Goal: Information Seeking & Learning: Find specific fact

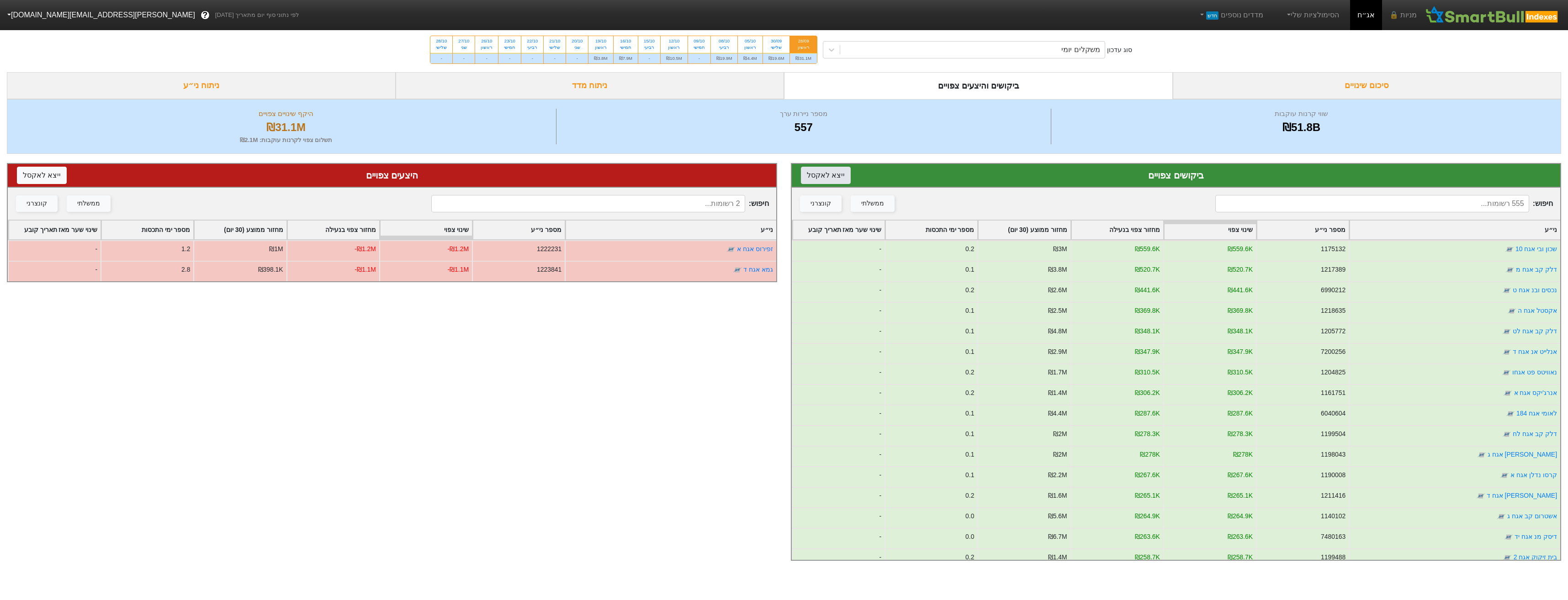
click at [831, 173] on button "ייצא ל אקסל" at bounding box center [826, 175] width 50 height 18
click at [1398, 203] on input at bounding box center [1372, 203] width 313 height 18
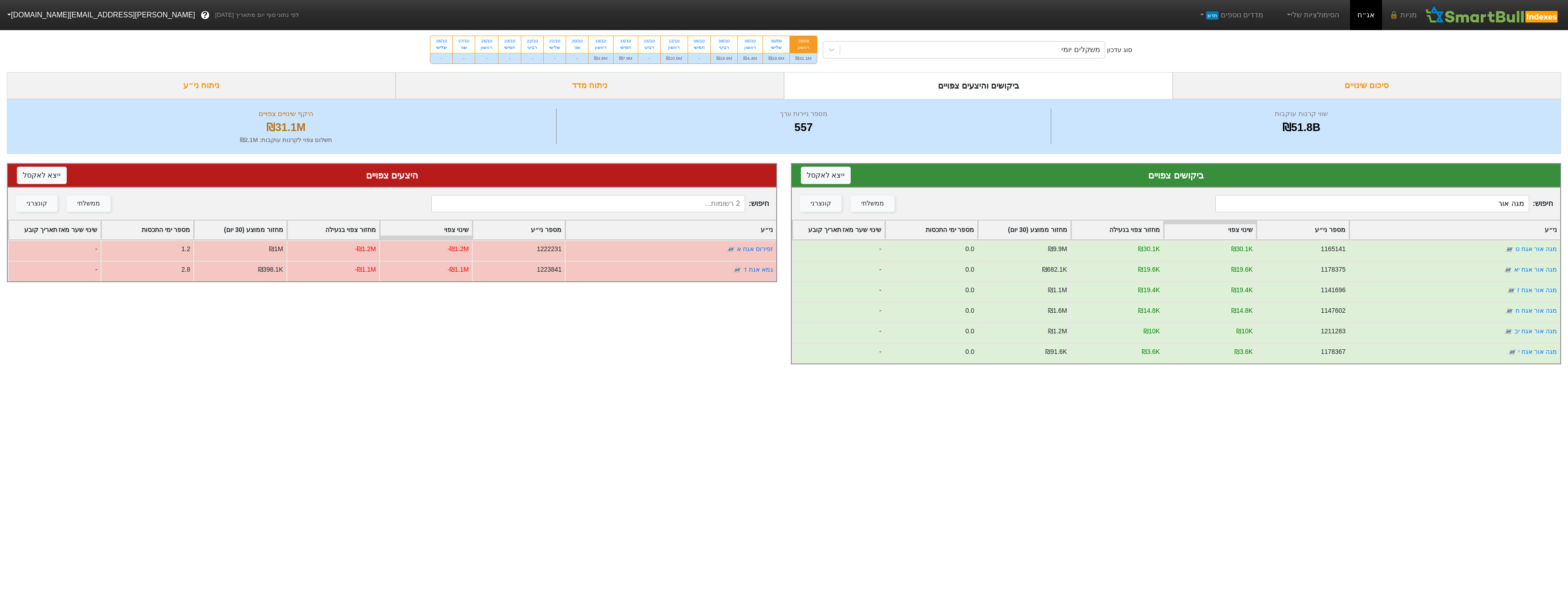
click at [1020, 62] on div "סוג עדכון משקלים יומי 28/09 ראשון ₪31.1M 30/09 שלישי ₪19.6M 05/10 ראשון ₪4.4M 0…" at bounding box center [784, 50] width 1568 height 45
click at [1027, 58] on div "משקלים יומי" at bounding box center [972, 49] width 265 height 16
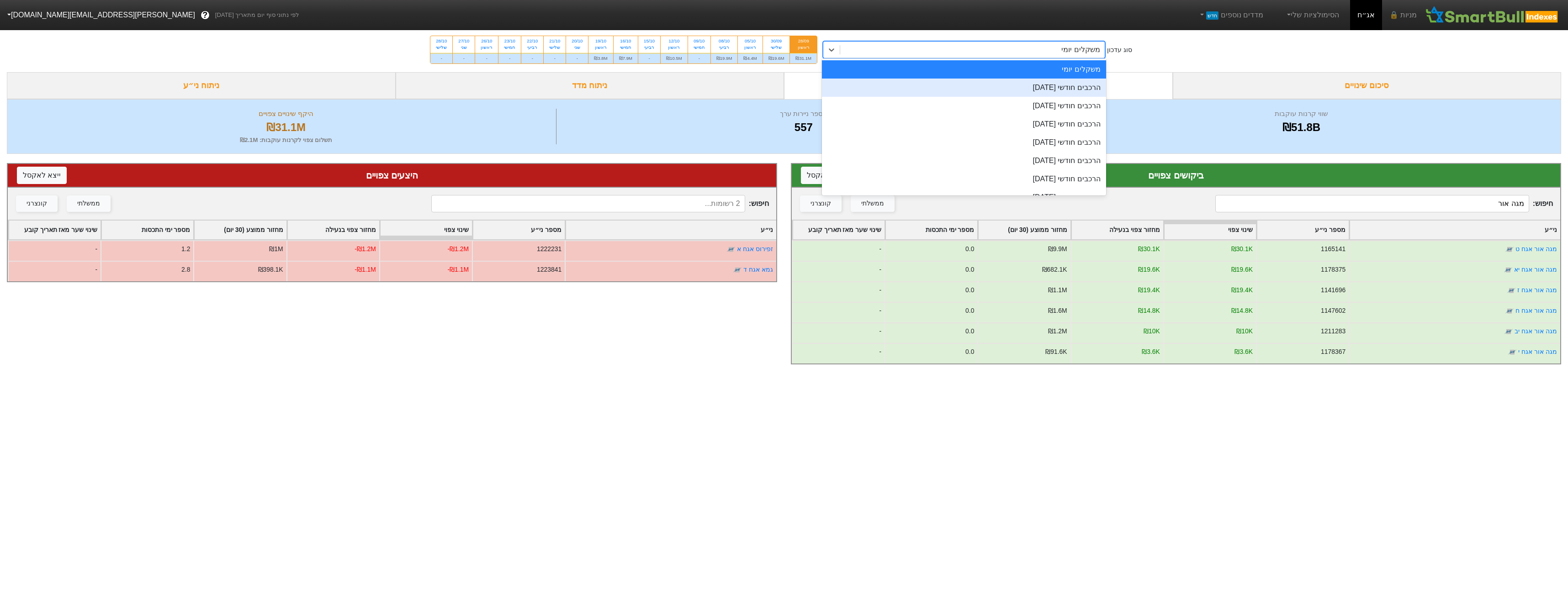
click at [1382, 208] on input "מגה אור" at bounding box center [1372, 203] width 313 height 18
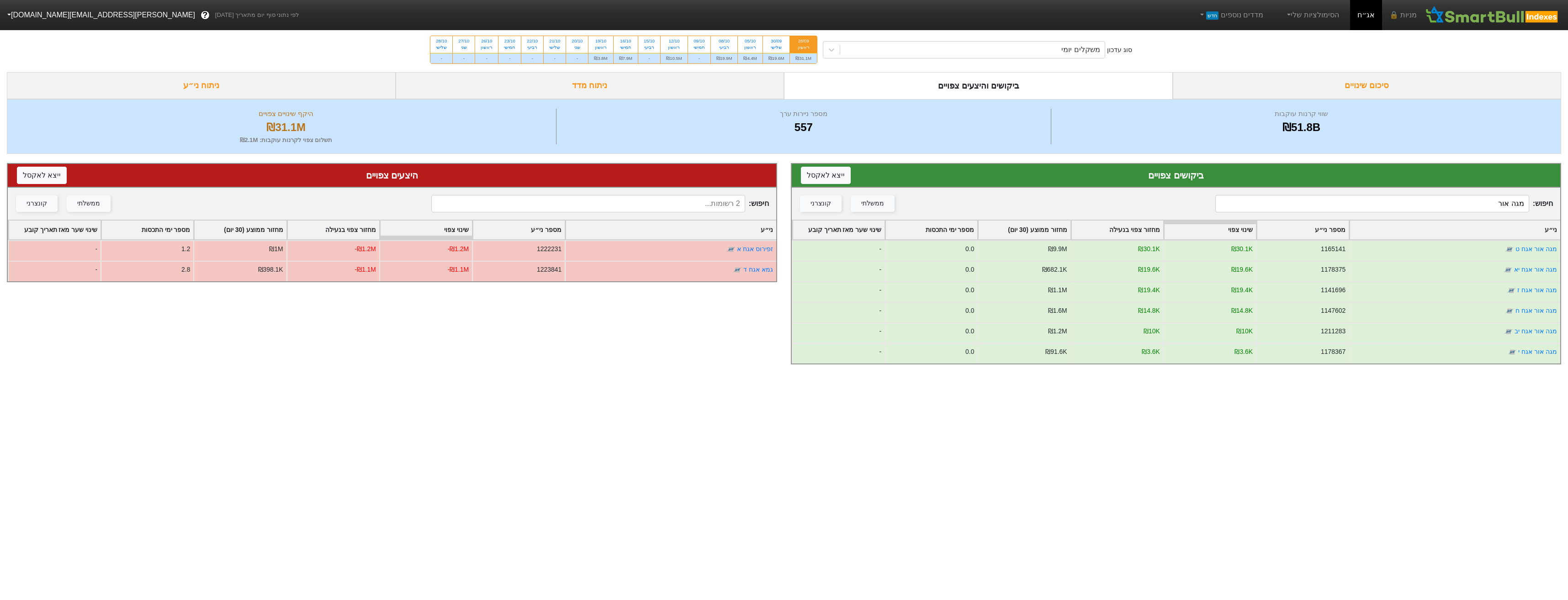
click at [1384, 209] on input "מגה אור" at bounding box center [1372, 203] width 313 height 18
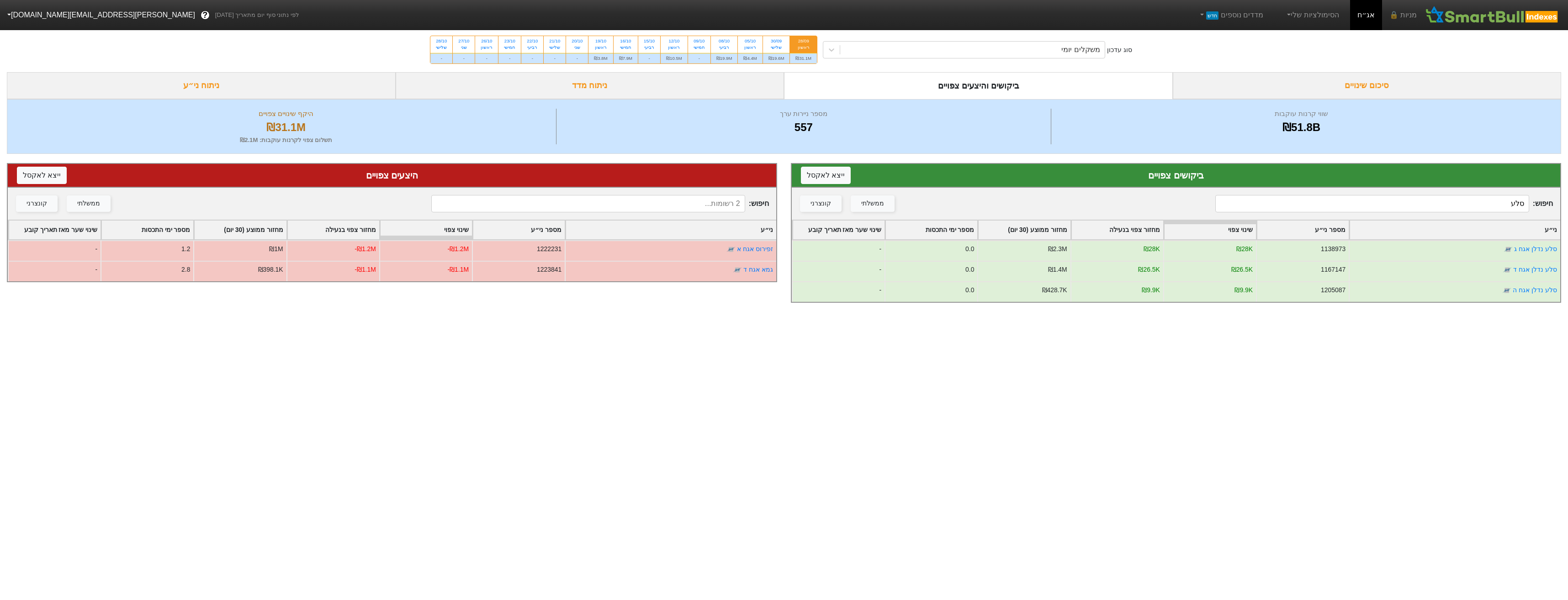
click at [1409, 209] on input "סלע" at bounding box center [1372, 203] width 313 height 18
click at [1410, 210] on input "סלע" at bounding box center [1372, 203] width 313 height 18
click at [1412, 210] on input "סלע" at bounding box center [1372, 203] width 313 height 18
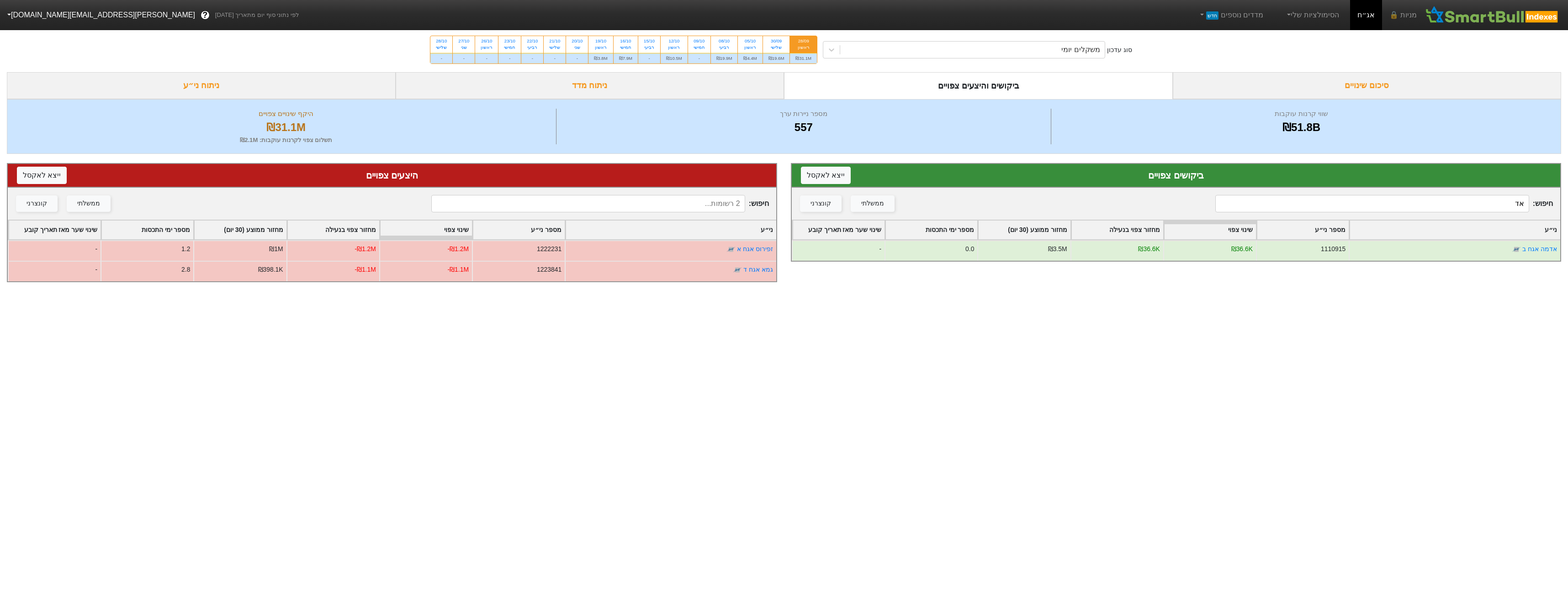
type input "א"
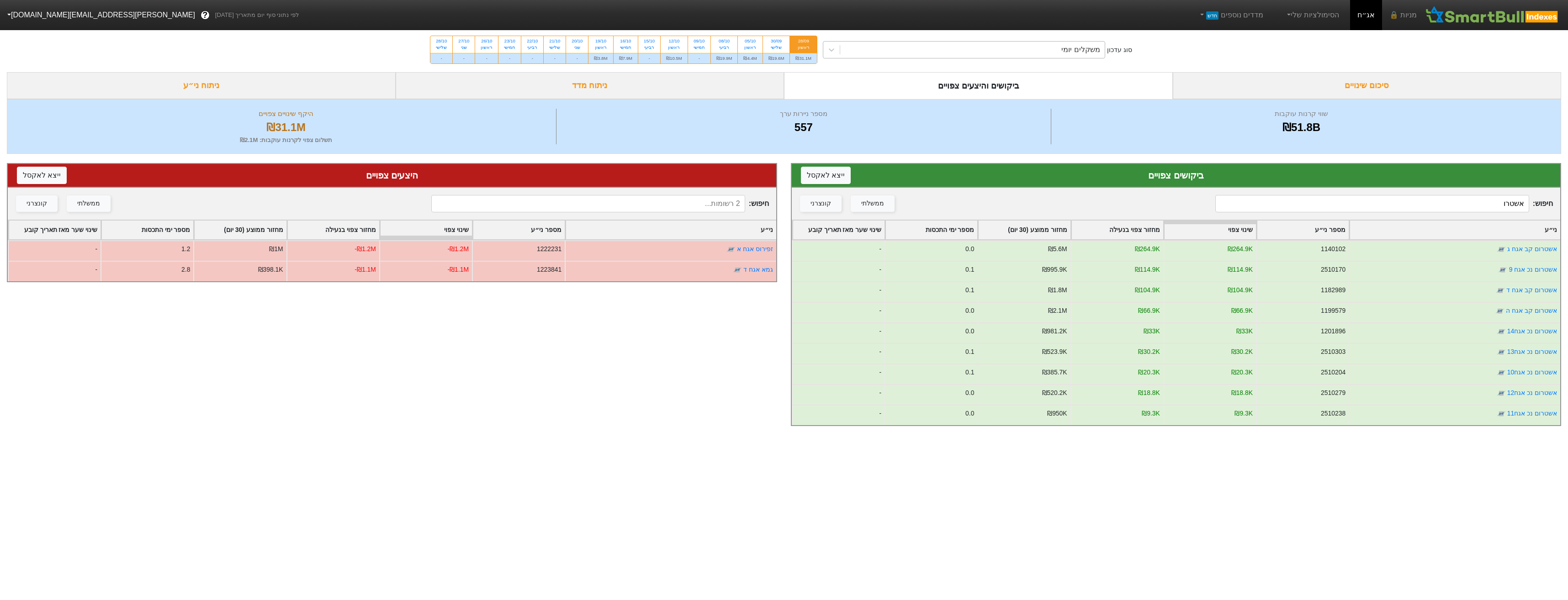
type input "אשטרו"
click at [1028, 40] on div "סוג עדכון משקלים יומי 28/09 ראשון ₪31.1M 30/09 שלישי ₪19.6M 05/10 ראשון ₪4.4M 0…" at bounding box center [784, 50] width 1568 height 45
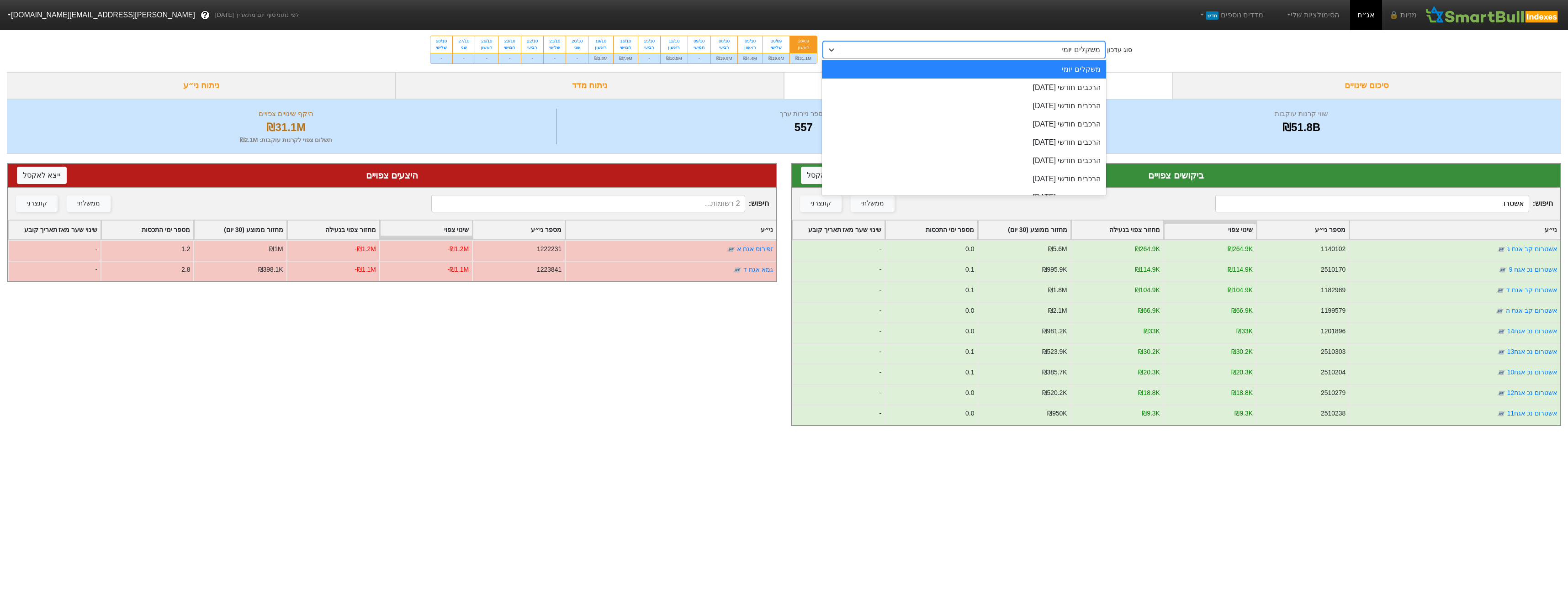
click at [1037, 46] on div "משקלים יומי" at bounding box center [972, 49] width 265 height 16
click at [1073, 89] on div "הרכבים חודשי [DATE]" at bounding box center [964, 88] width 284 height 18
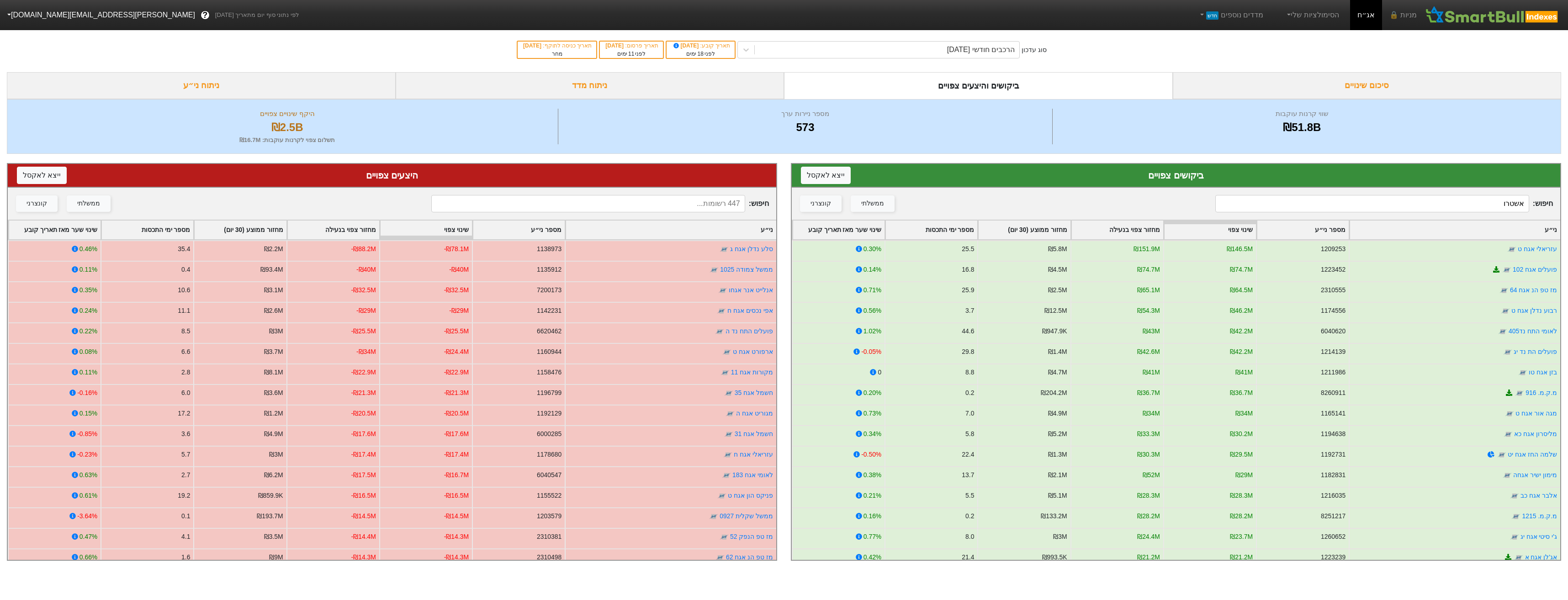
click at [649, 206] on input at bounding box center [588, 203] width 313 height 18
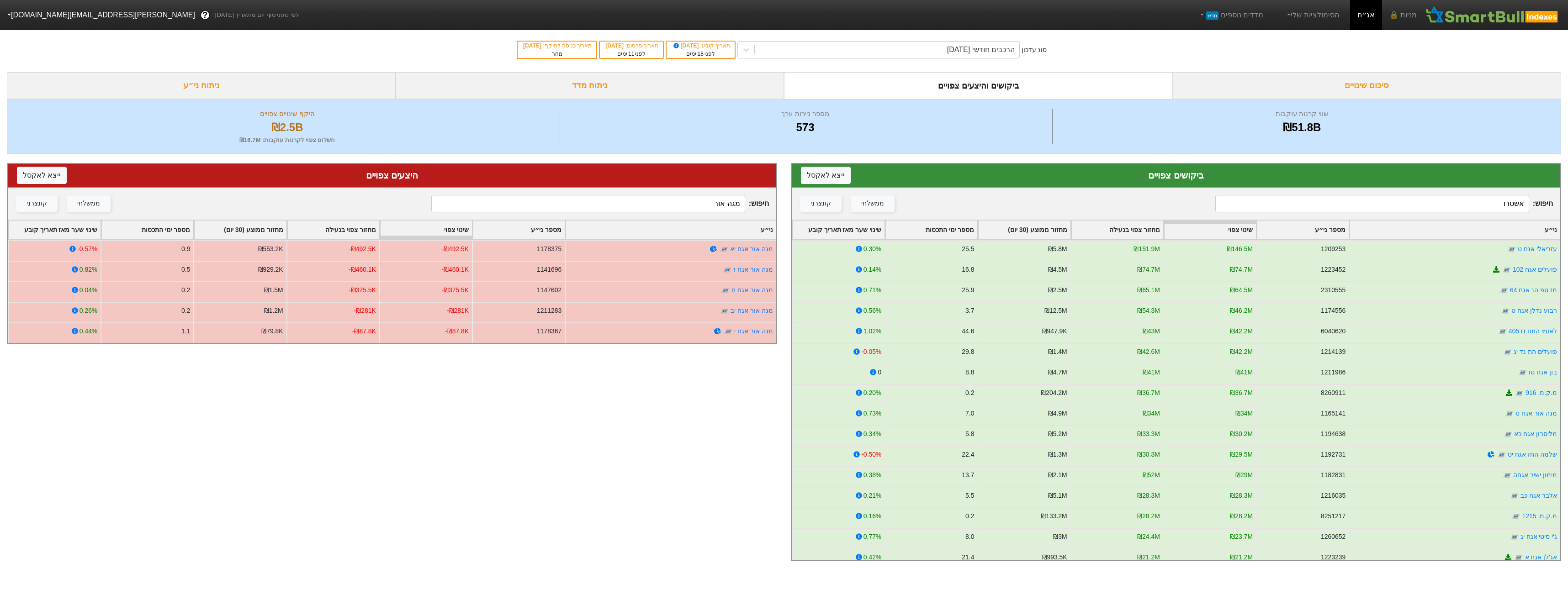
click at [662, 205] on input "מגה אור" at bounding box center [588, 203] width 313 height 18
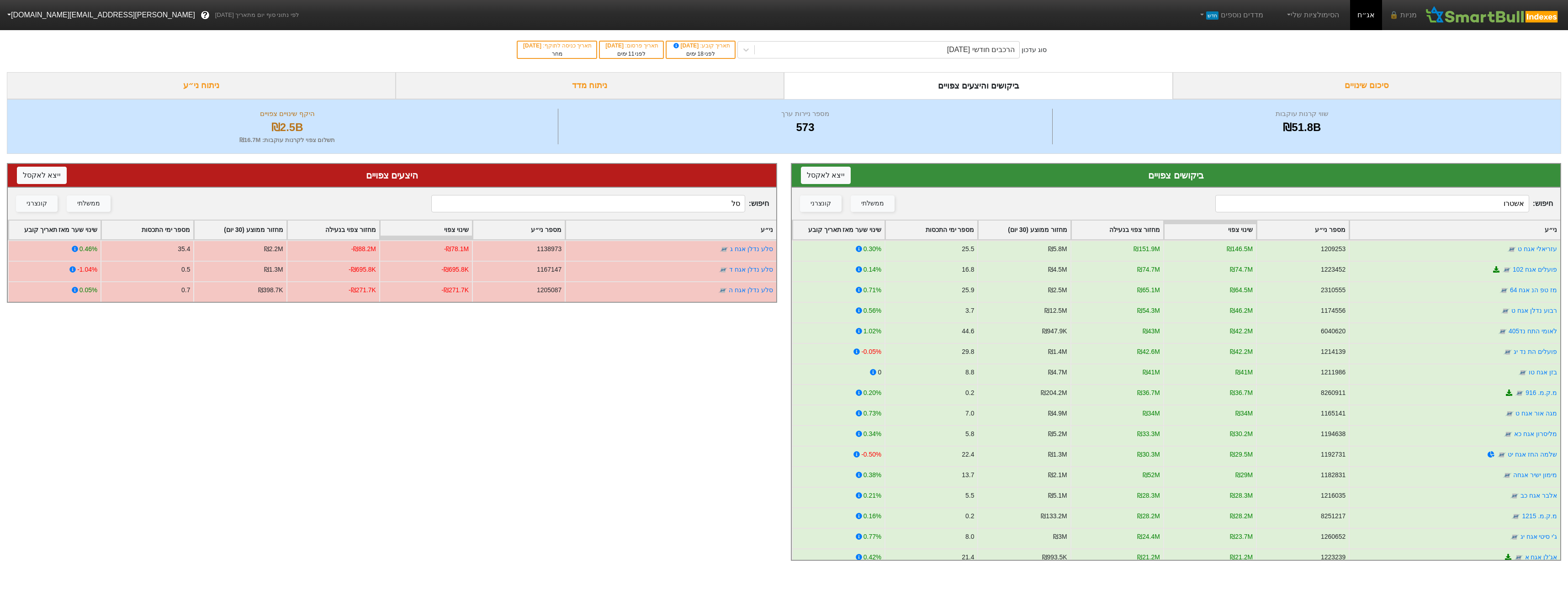
type input "ס"
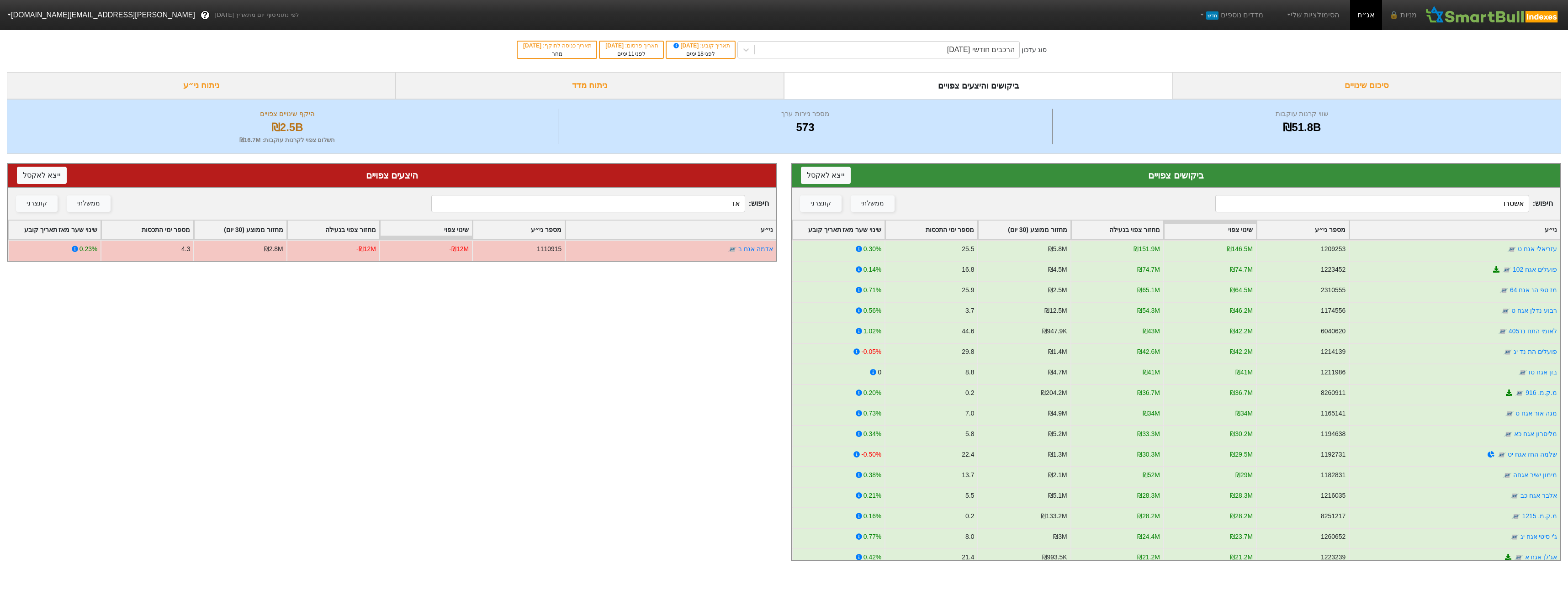
type input "א"
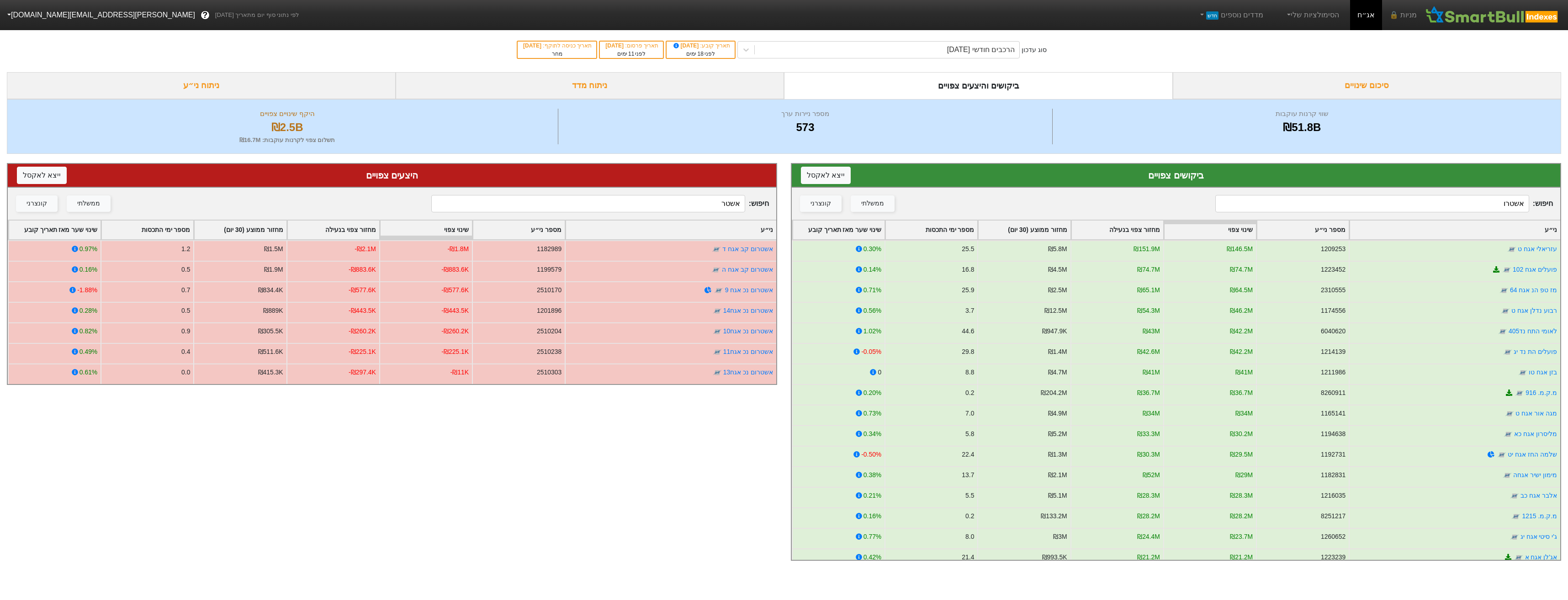
type input "אשטר"
